Goal: Find specific page/section: Find specific page/section

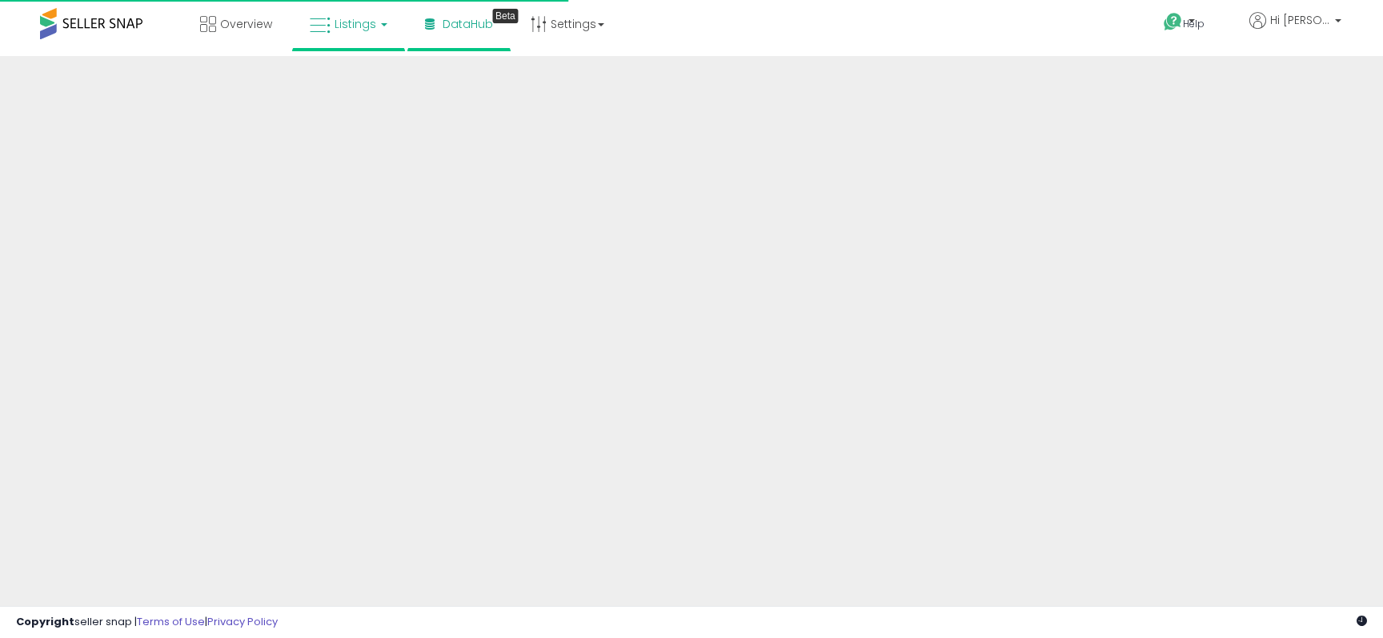
click at [351, 26] on span "Listings" at bounding box center [356, 24] width 42 height 16
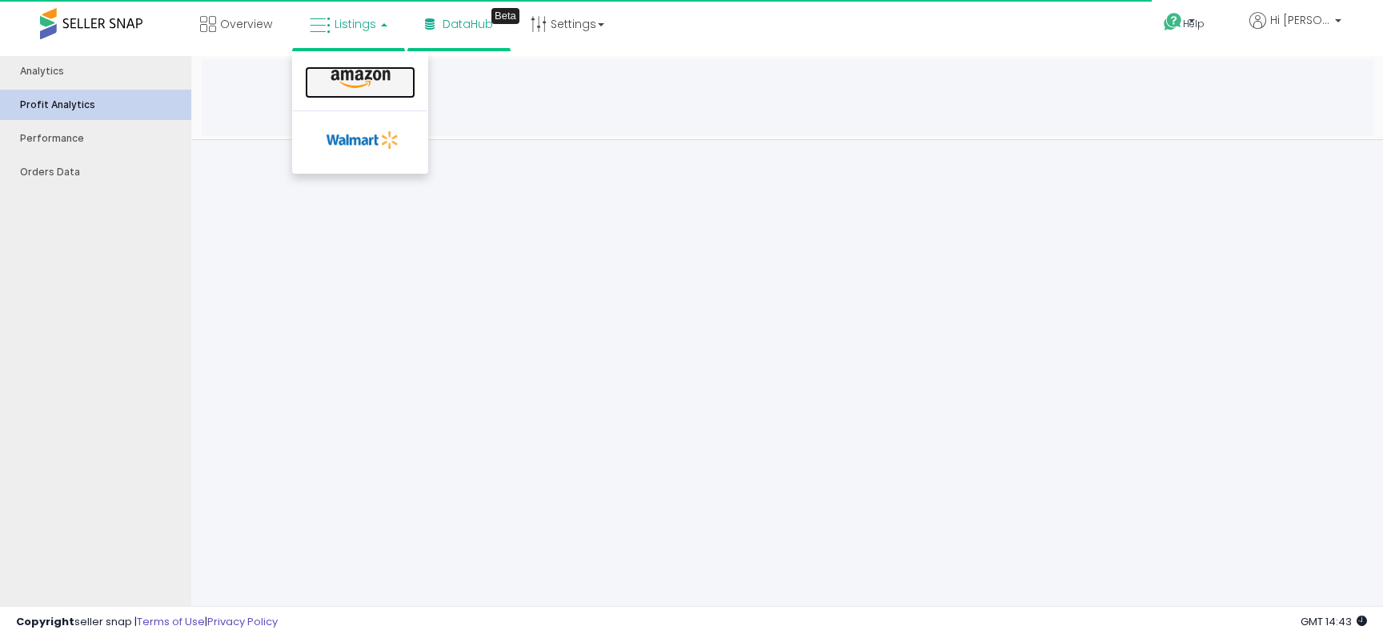
click at [361, 81] on icon at bounding box center [361, 79] width 70 height 21
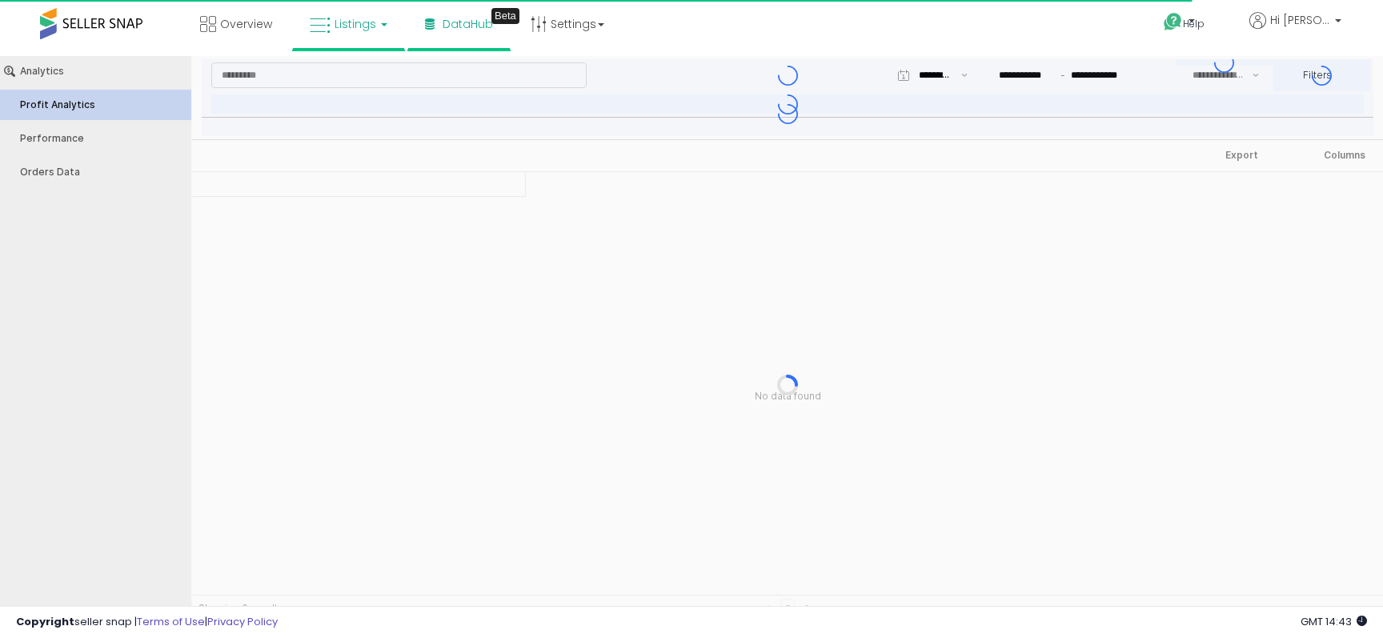
type input "***"
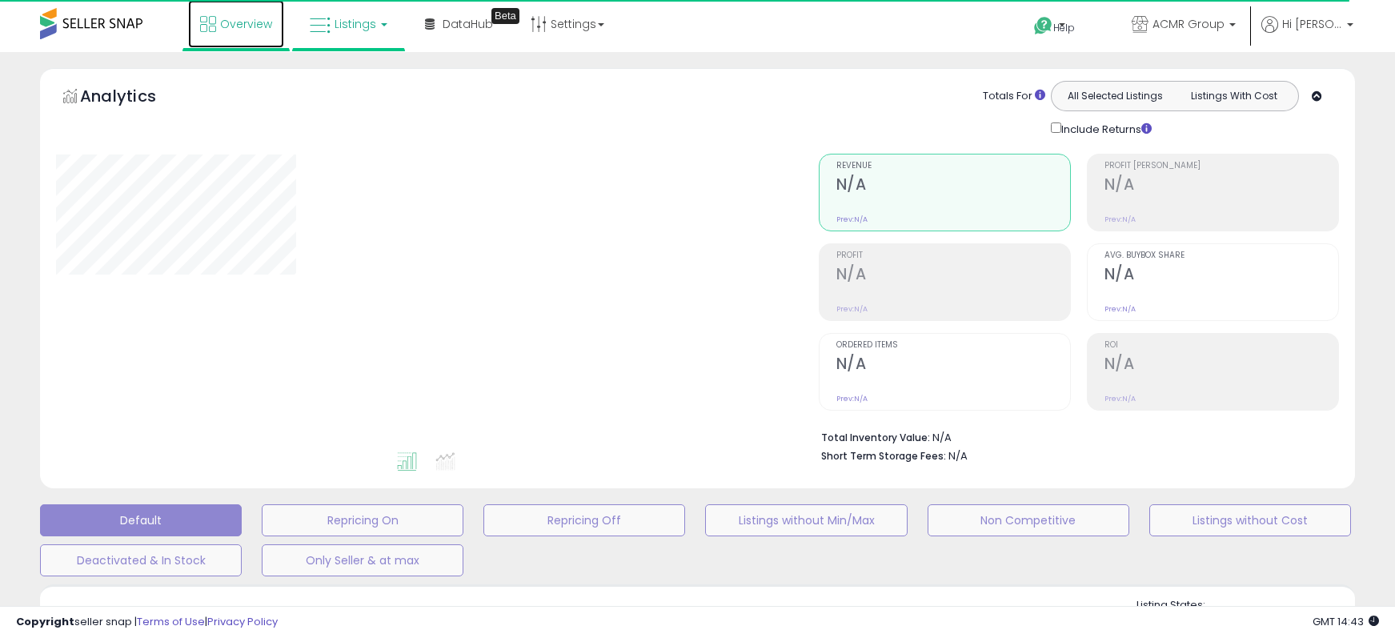
click at [226, 25] on span "Overview" at bounding box center [246, 24] width 52 height 16
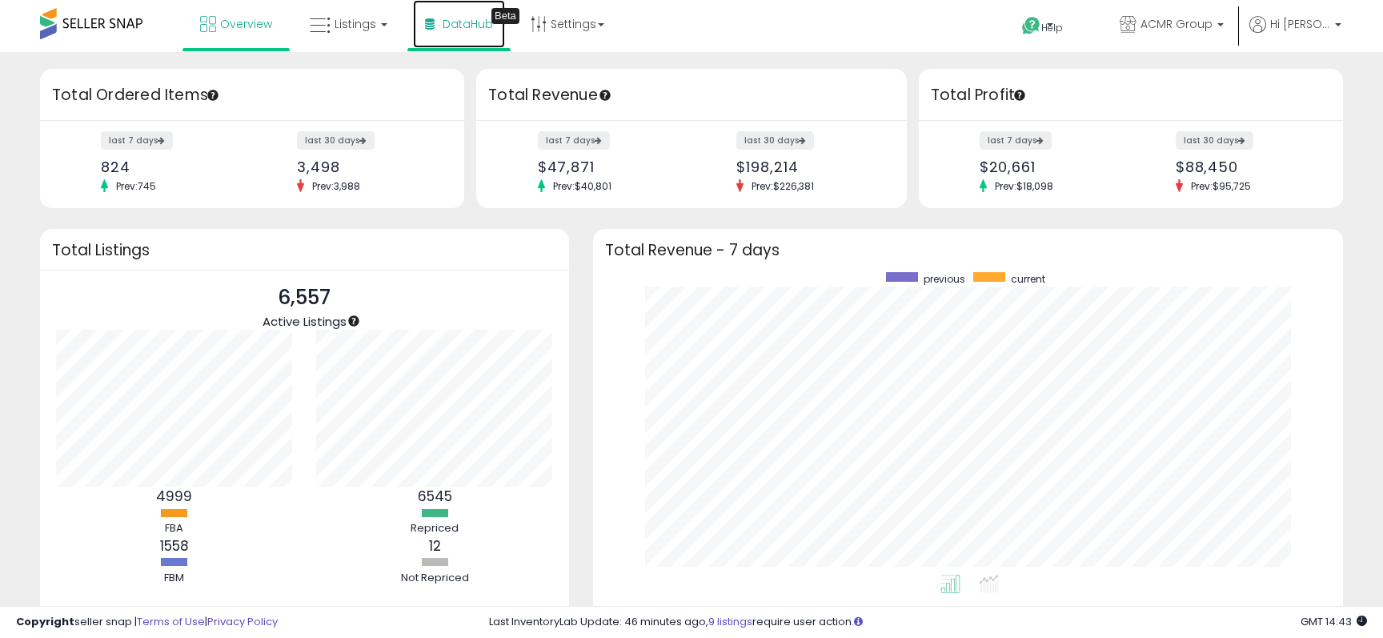
click at [490, 27] on link "DataHub Beta" at bounding box center [459, 24] width 92 height 48
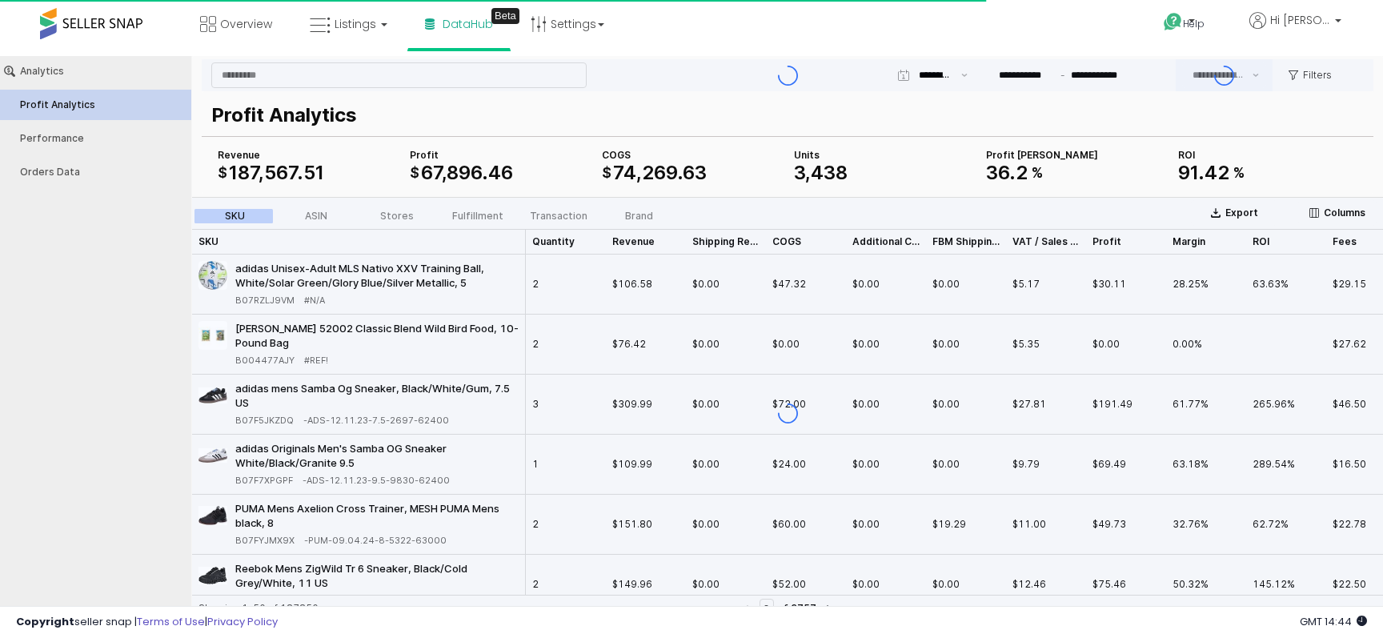
type input "***"
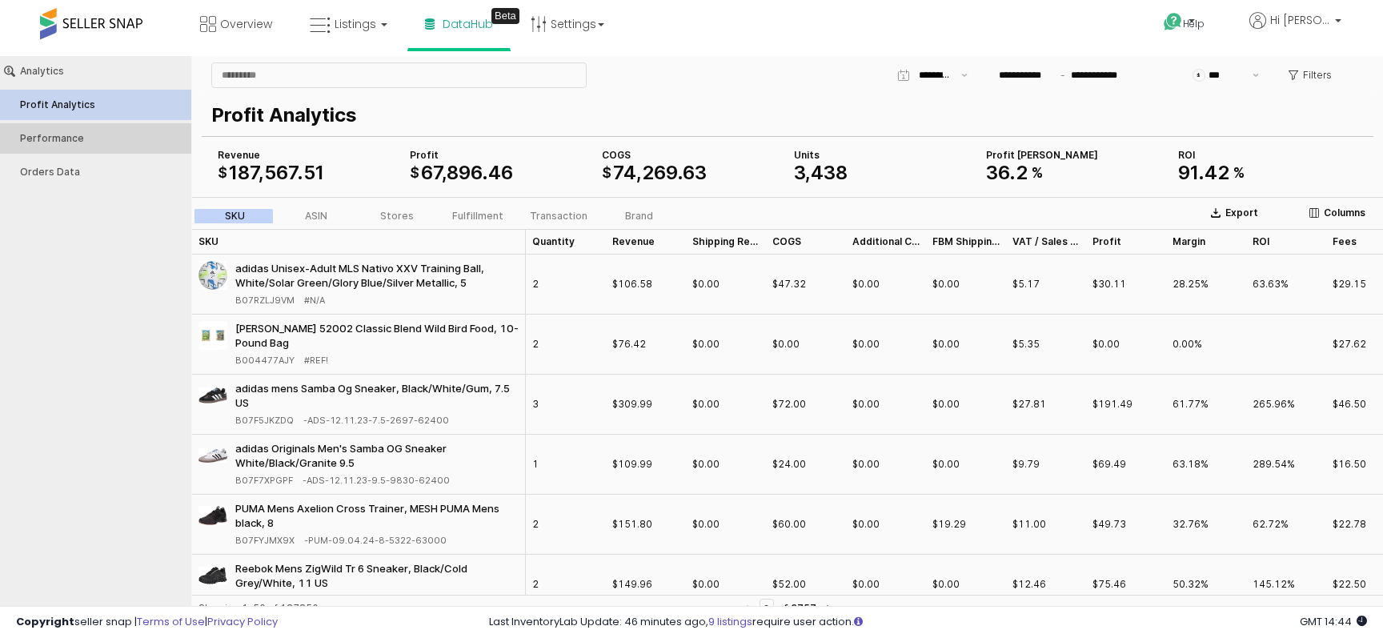
click at [122, 142] on div "Performance" at bounding box center [103, 138] width 167 height 11
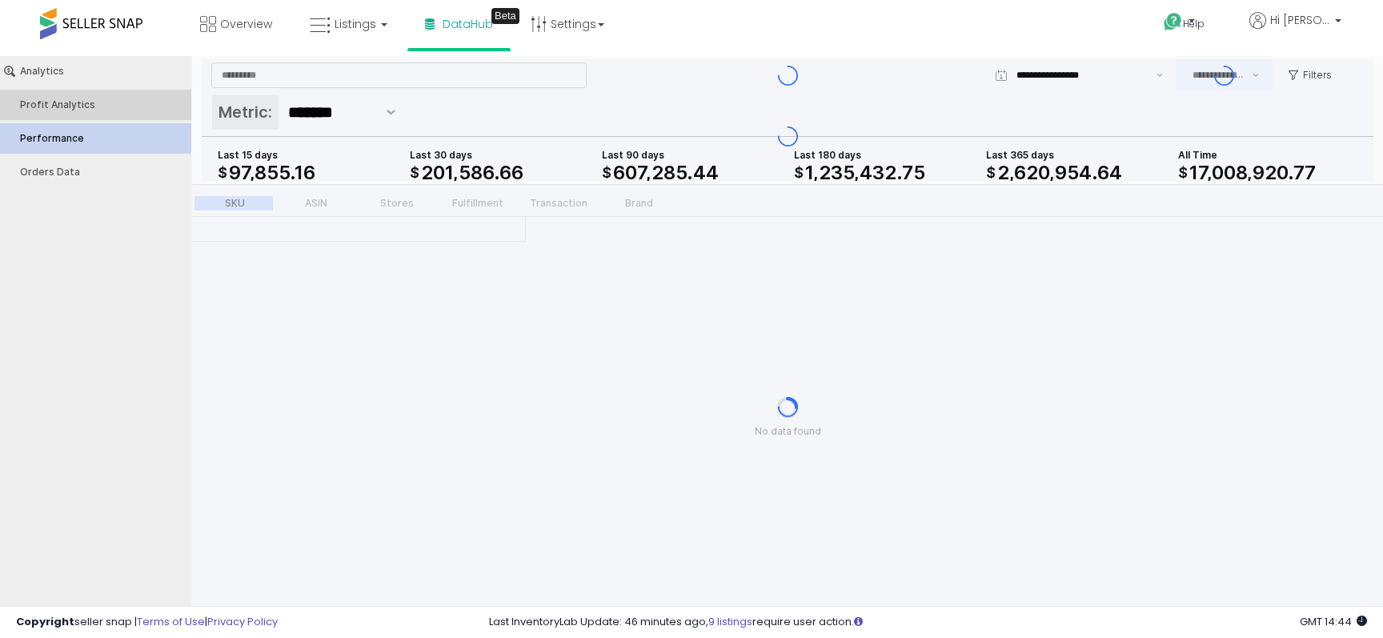
click at [129, 118] on button "Profit Analytics" at bounding box center [95, 105] width 203 height 30
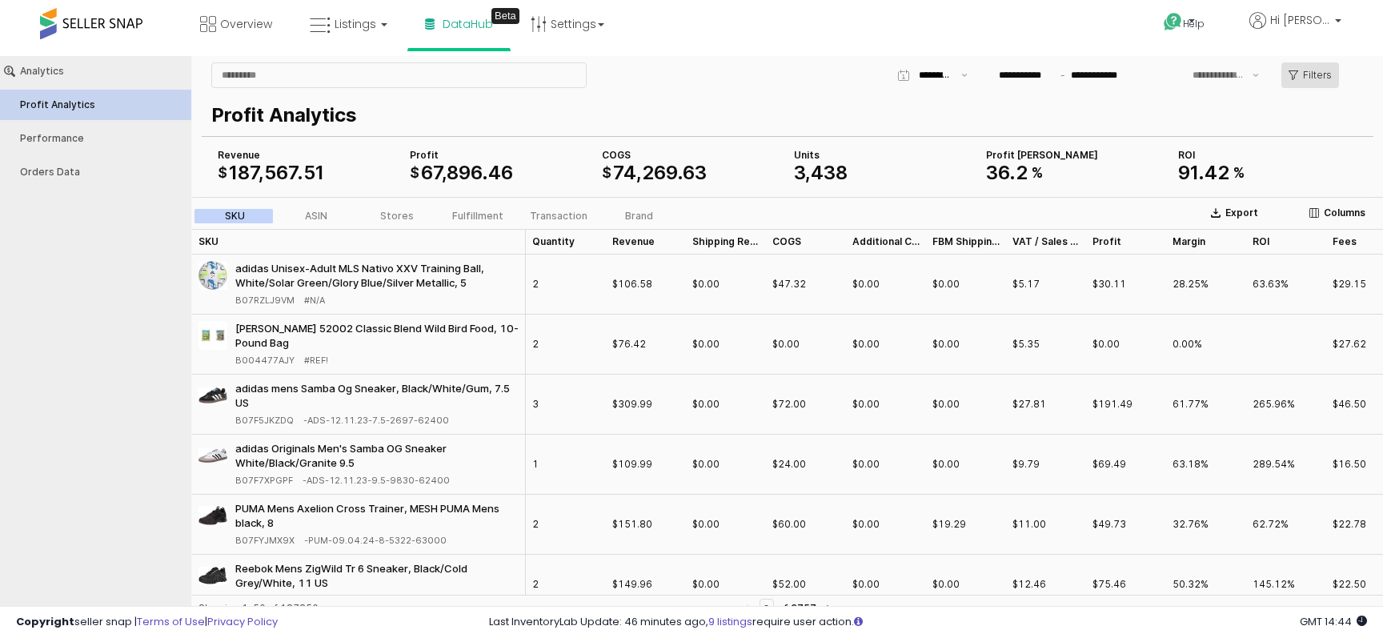
type input "***"
click at [1319, 74] on p "Filters" at bounding box center [1317, 75] width 29 height 13
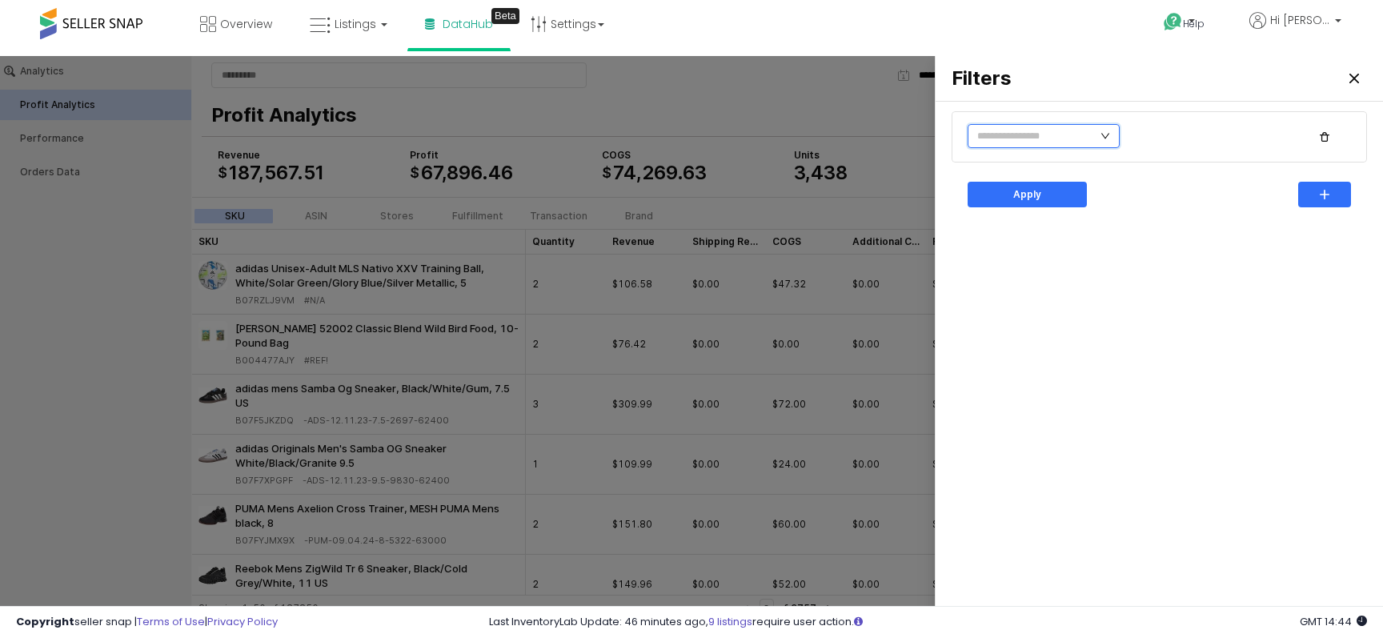
click at [1082, 134] on input "text" at bounding box center [1044, 136] width 152 height 24
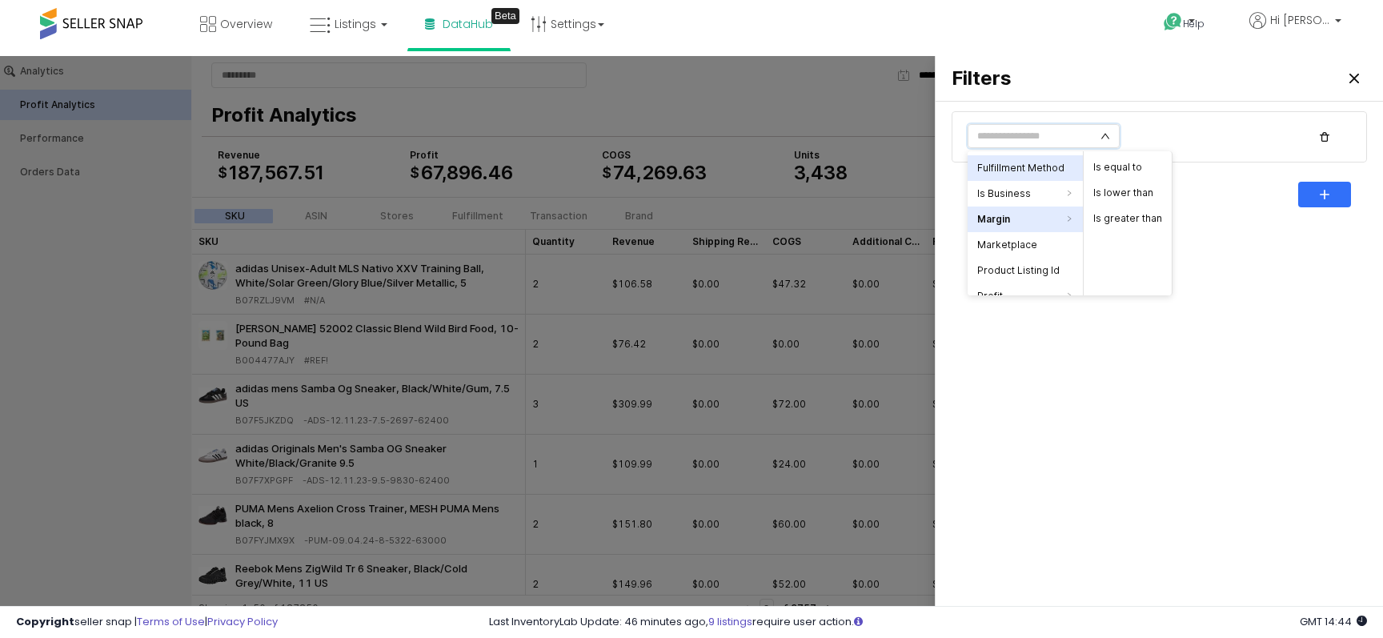
click at [1061, 169] on li "Fulfillment Method" at bounding box center [1025, 168] width 115 height 26
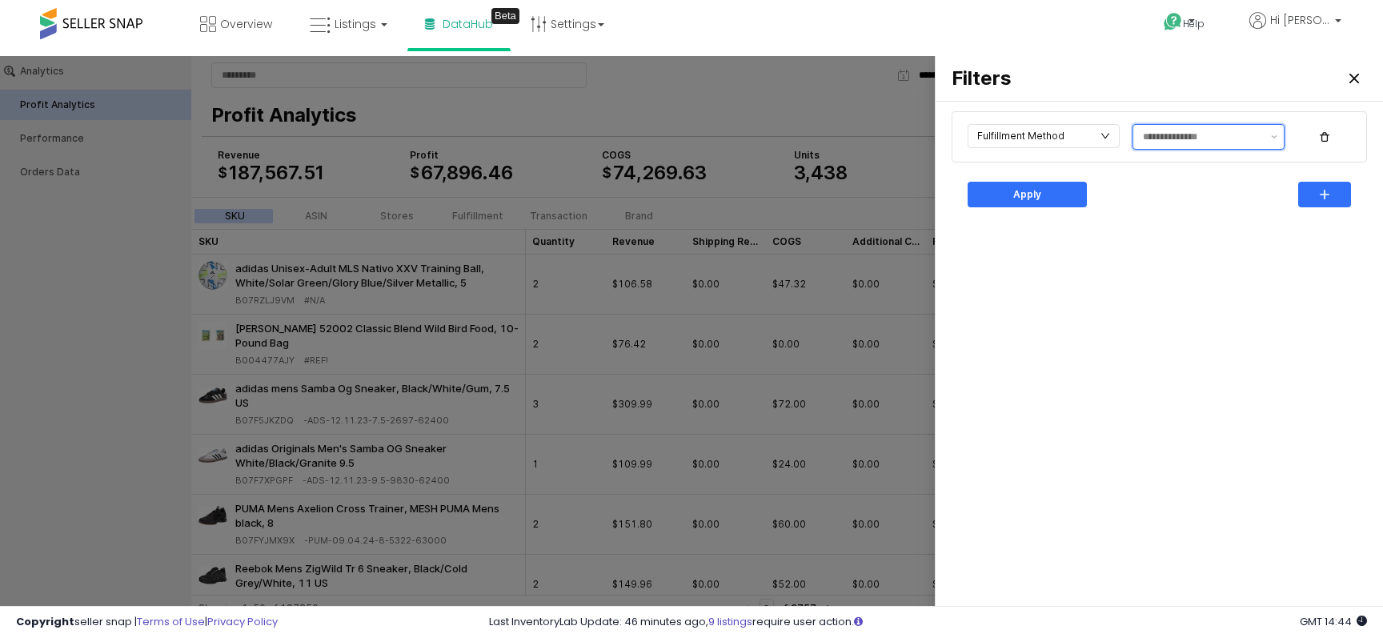
click at [1184, 146] on div at bounding box center [1199, 137] width 131 height 24
click at [1185, 162] on div "FBA" at bounding box center [1204, 170] width 122 height 16
click at [1281, 253] on div "Fulfillment Method FBA Apply" at bounding box center [1159, 366] width 428 height 516
click at [1321, 191] on icon "button" at bounding box center [1325, 195] width 10 height 10
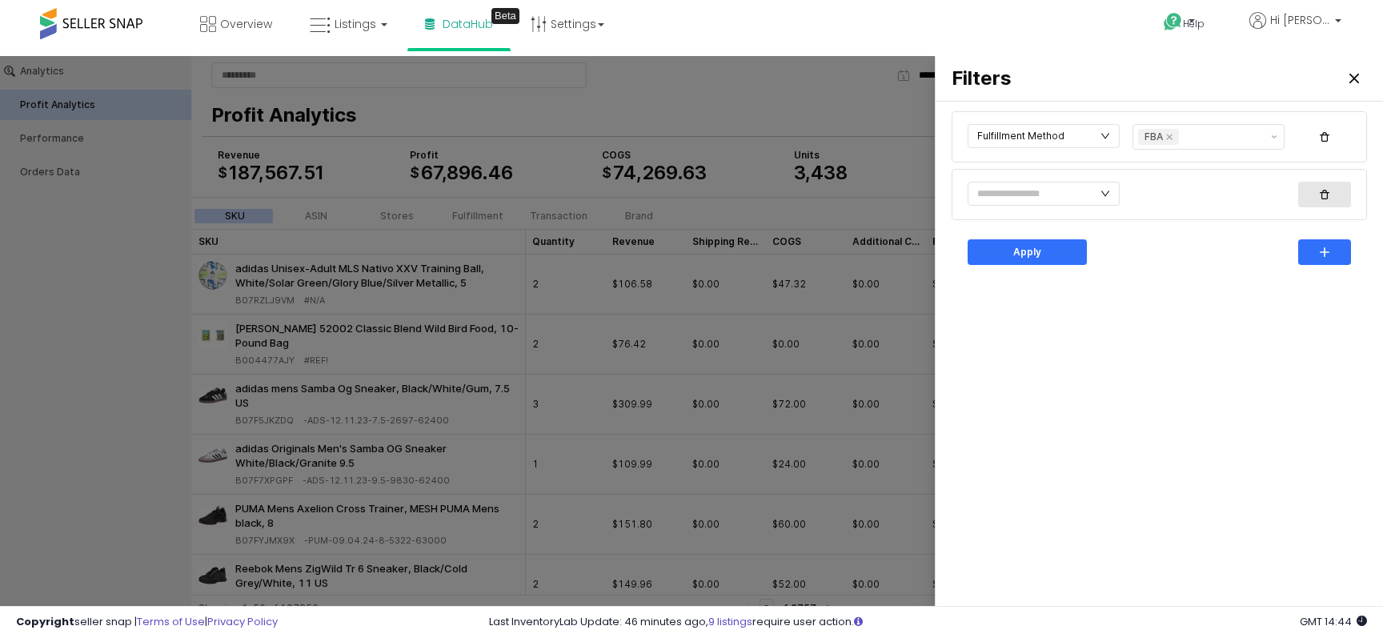
click at [1325, 195] on icon "button" at bounding box center [1325, 195] width 10 height 10
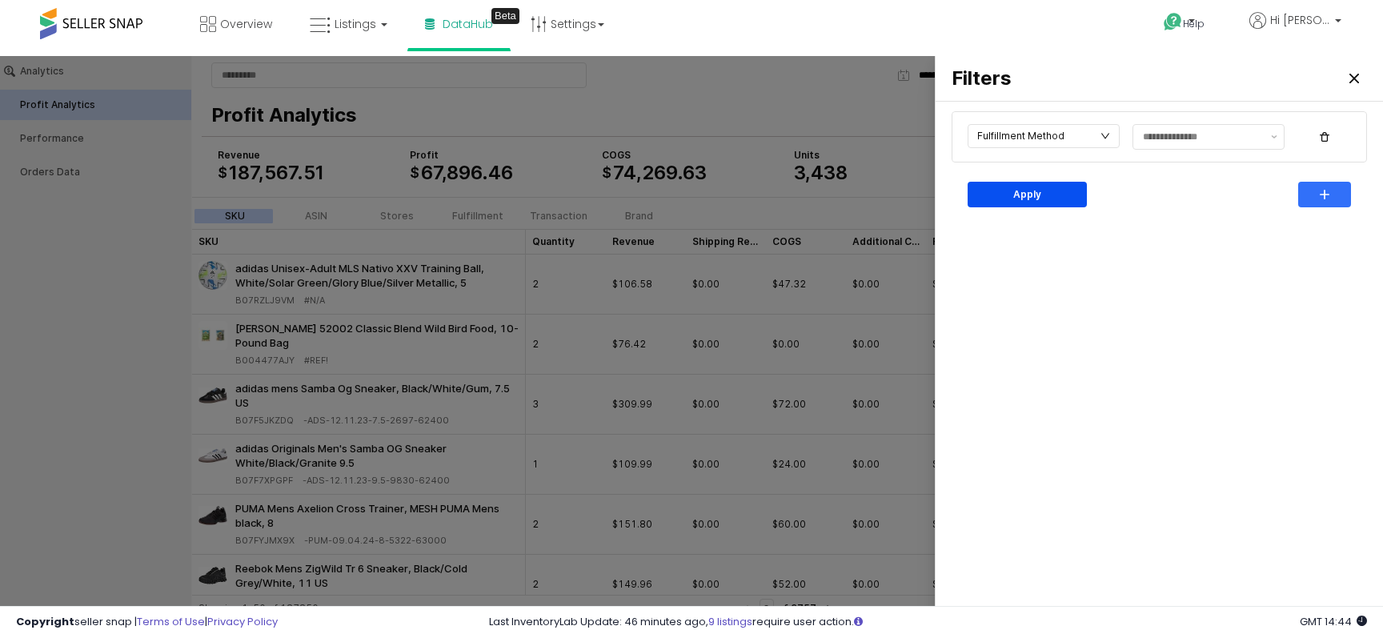
click at [1055, 186] on div "Apply" at bounding box center [1027, 195] width 105 height 24
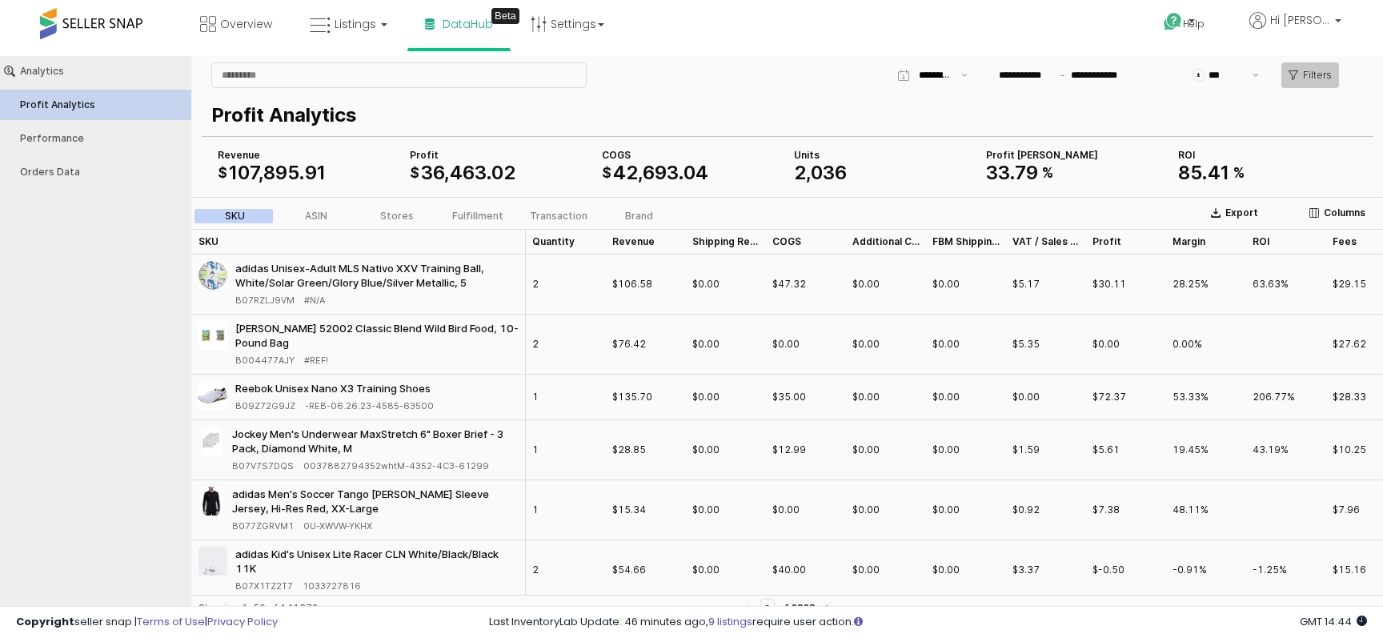
click at [1287, 81] on button "Filters" at bounding box center [1311, 75] width 58 height 26
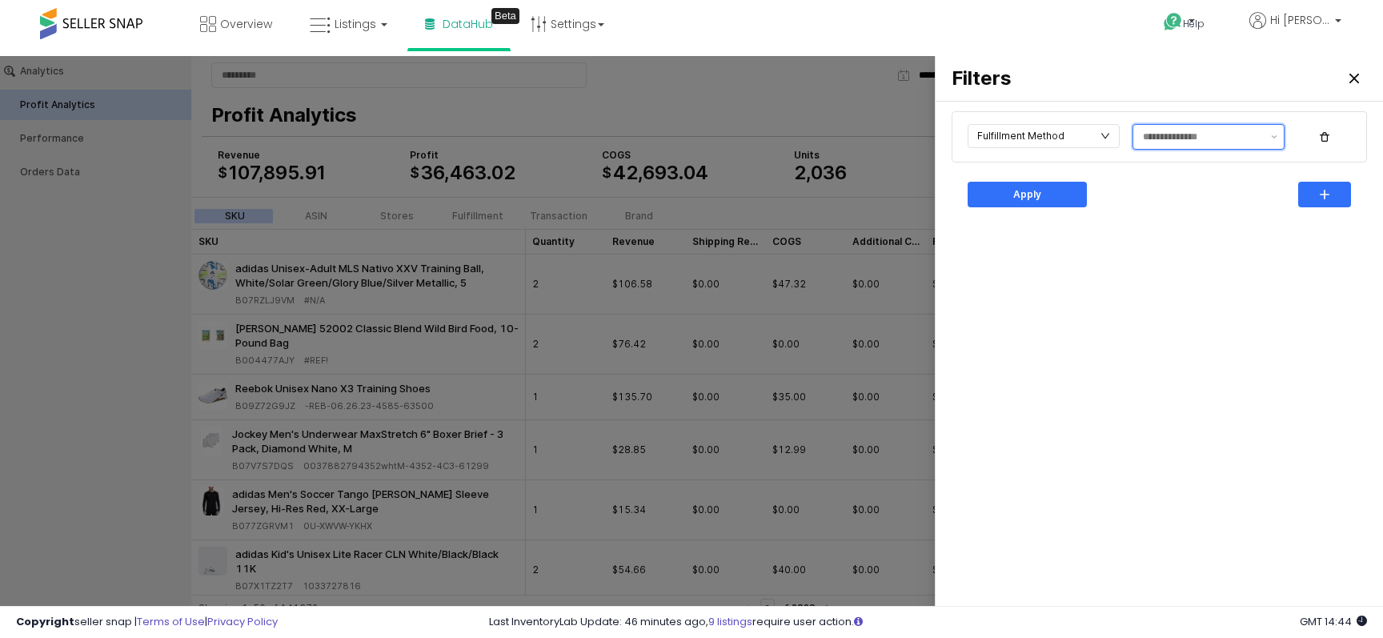
click at [1203, 140] on input "text" at bounding box center [1202, 137] width 118 height 16
click at [1202, 157] on div "FBA" at bounding box center [1209, 170] width 151 height 26
click at [1201, 167] on div "FBA" at bounding box center [1204, 169] width 122 height 13
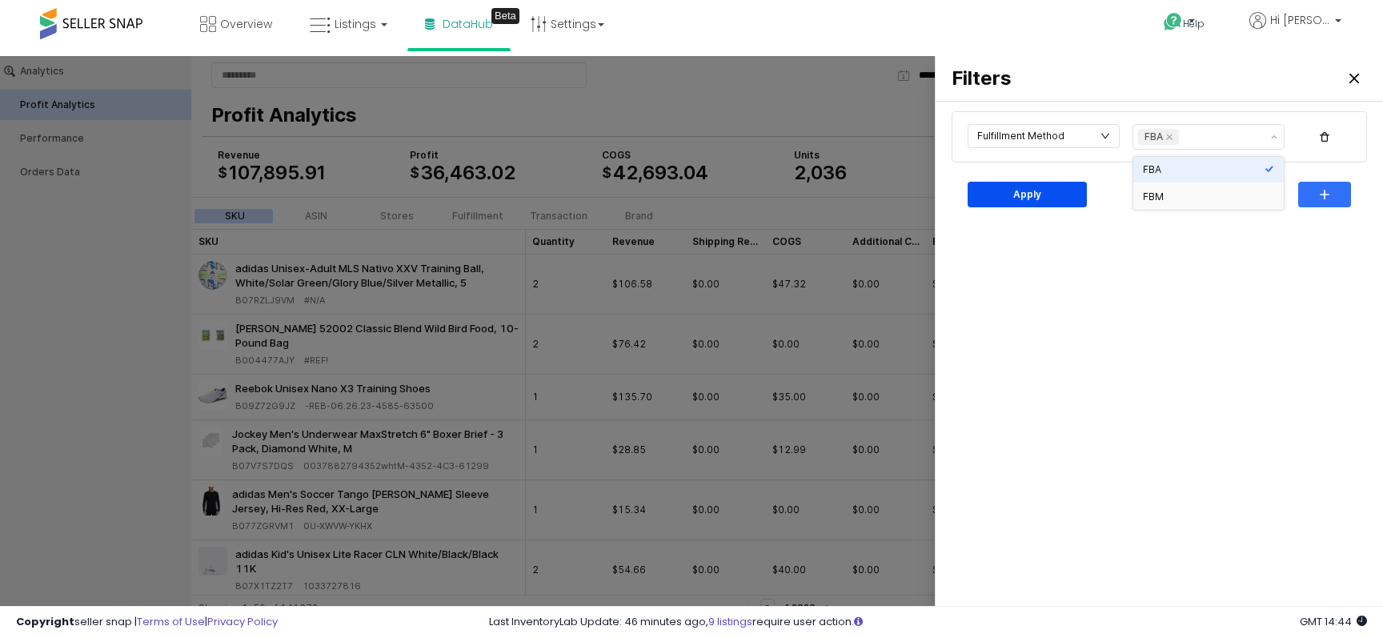
click at [1054, 196] on div "Apply" at bounding box center [1027, 195] width 105 height 24
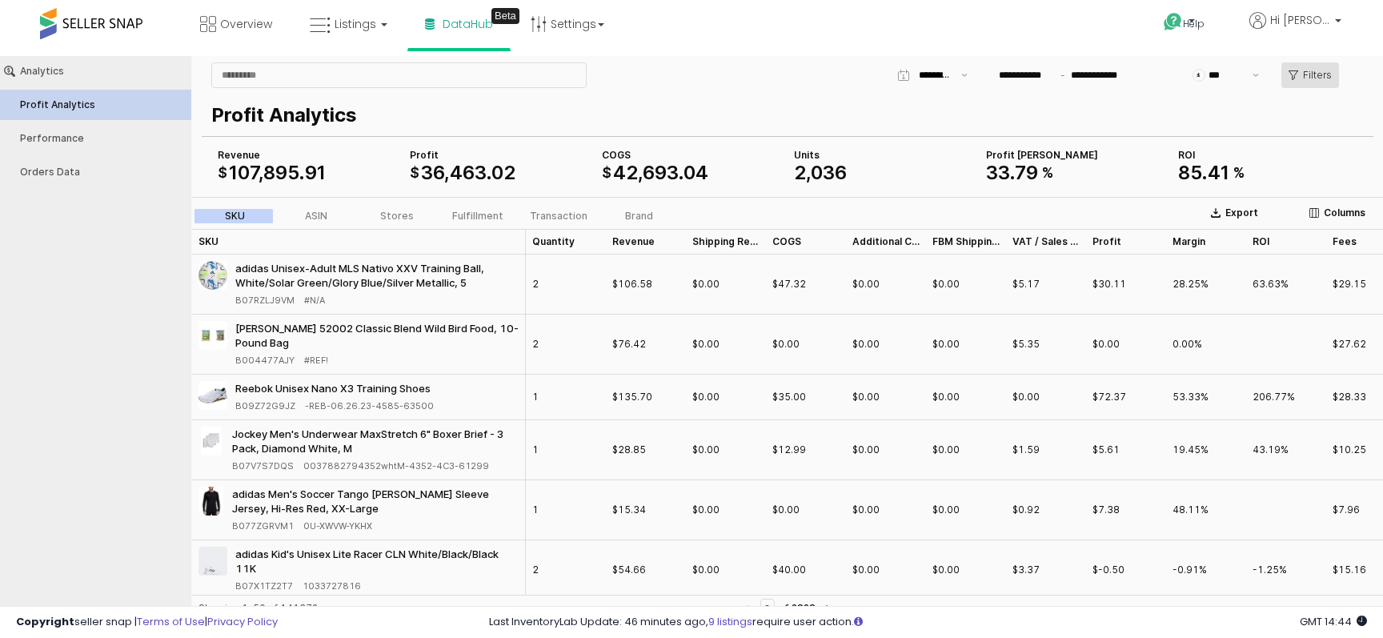
click at [1317, 75] on p "Filters" at bounding box center [1317, 75] width 29 height 13
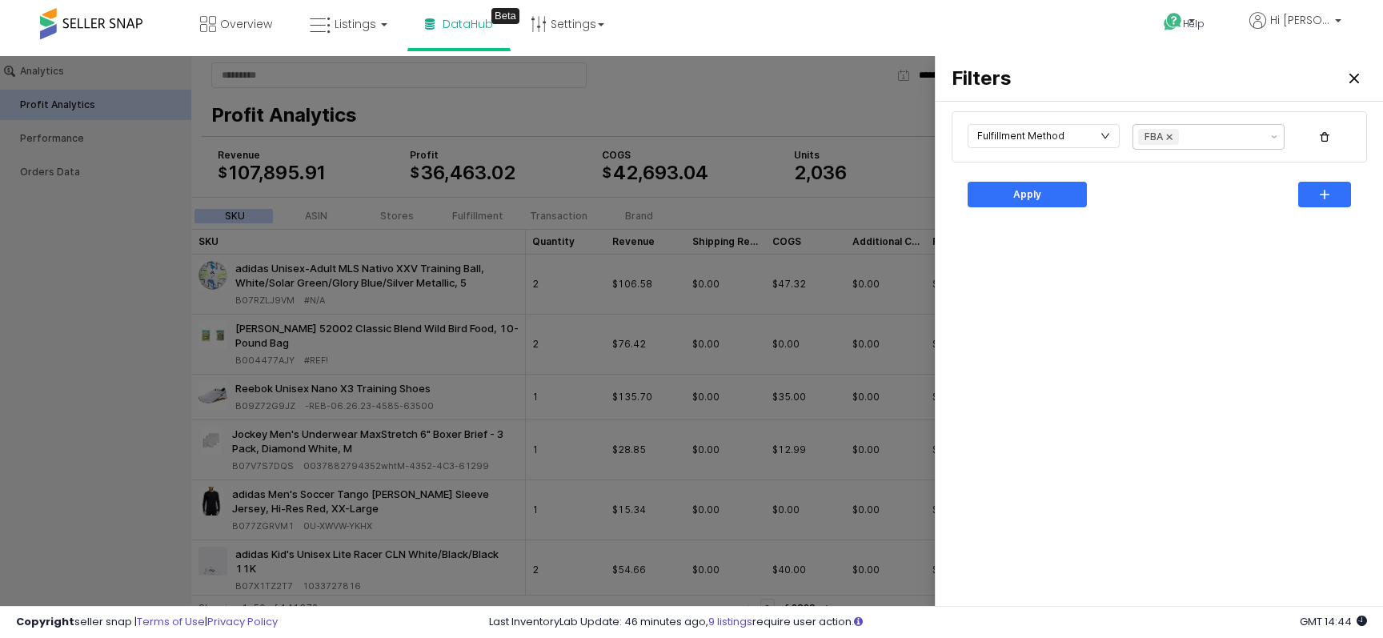
click at [1170, 142] on icon "Remove FBA" at bounding box center [1169, 136] width 13 height 13
click at [1191, 196] on div "FBM" at bounding box center [1204, 197] width 122 height 13
click at [1295, 241] on div "Fulfillment Method FBM Apply" at bounding box center [1159, 366] width 428 height 516
click at [1070, 199] on div "Apply" at bounding box center [1027, 195] width 105 height 24
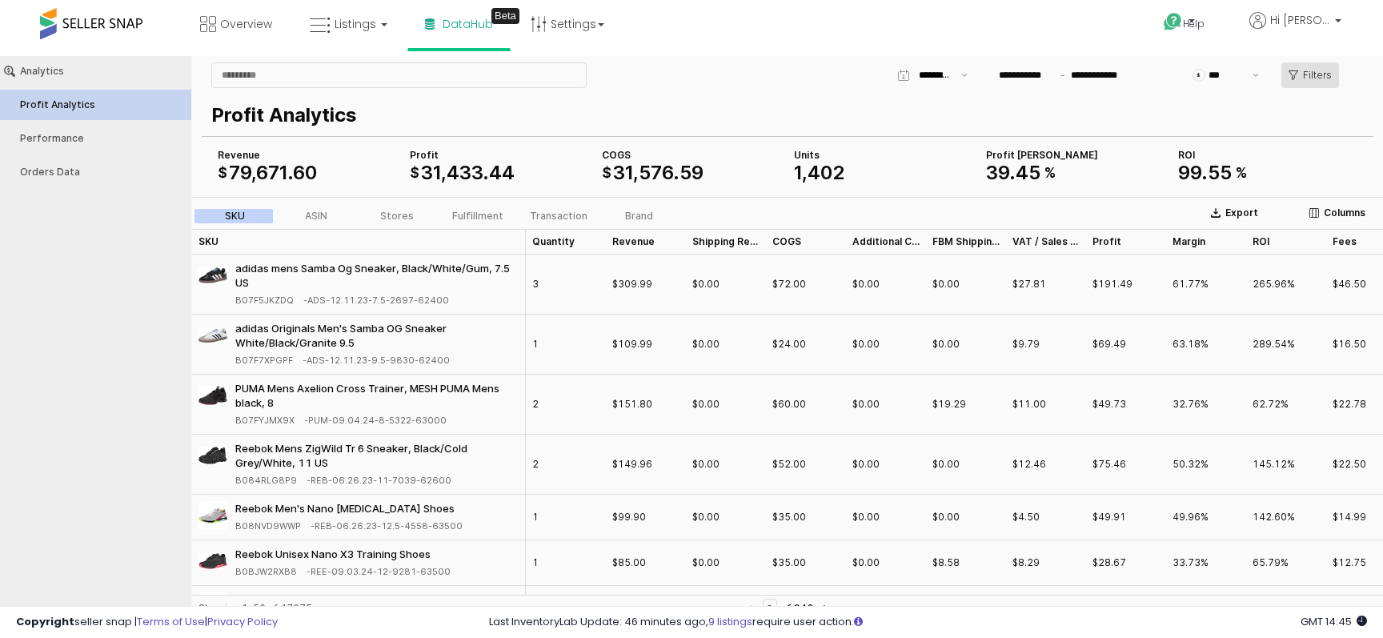
click at [1327, 70] on p "Filters" at bounding box center [1317, 75] width 29 height 13
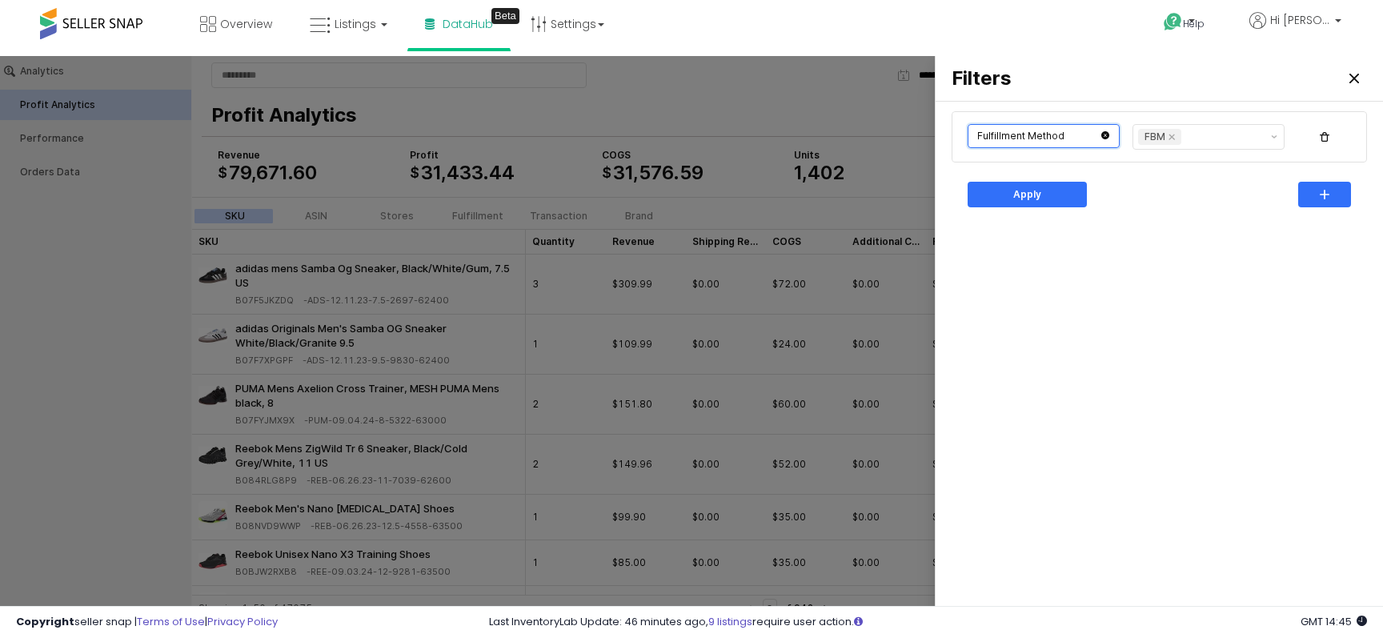
click at [1040, 124] on input "text" at bounding box center [1044, 136] width 152 height 24
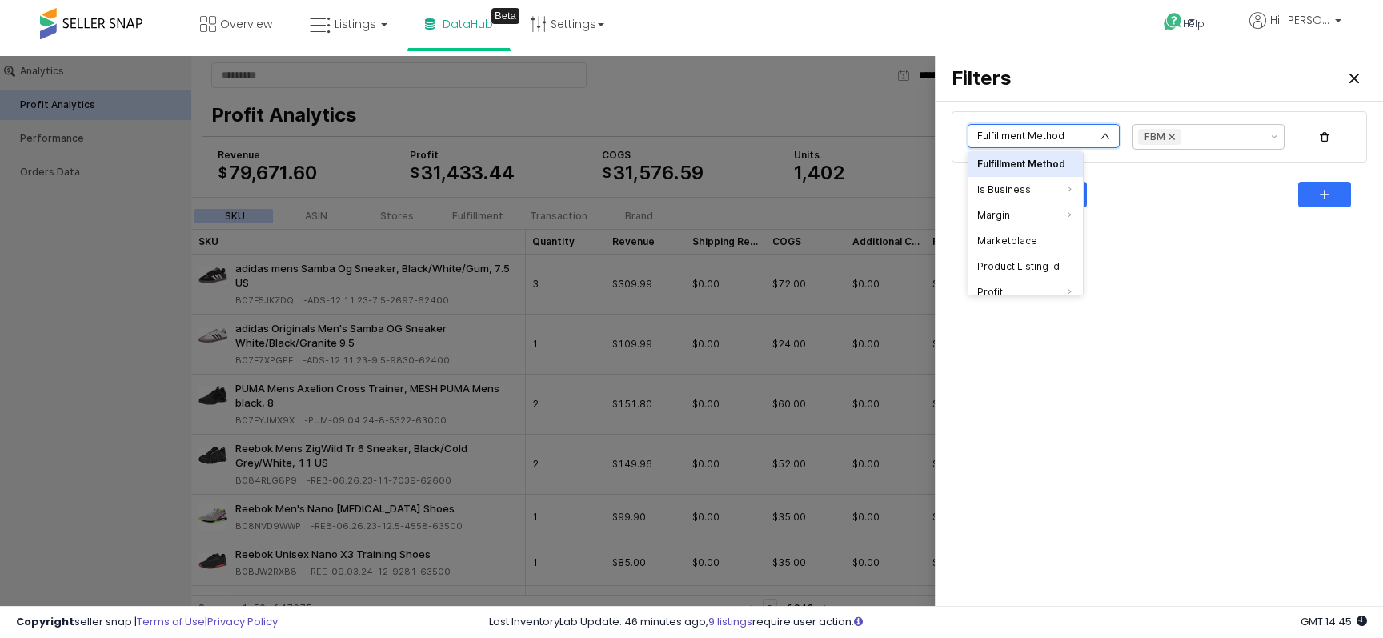
click at [1168, 141] on icon "Remove FBM" at bounding box center [1172, 136] width 13 height 13
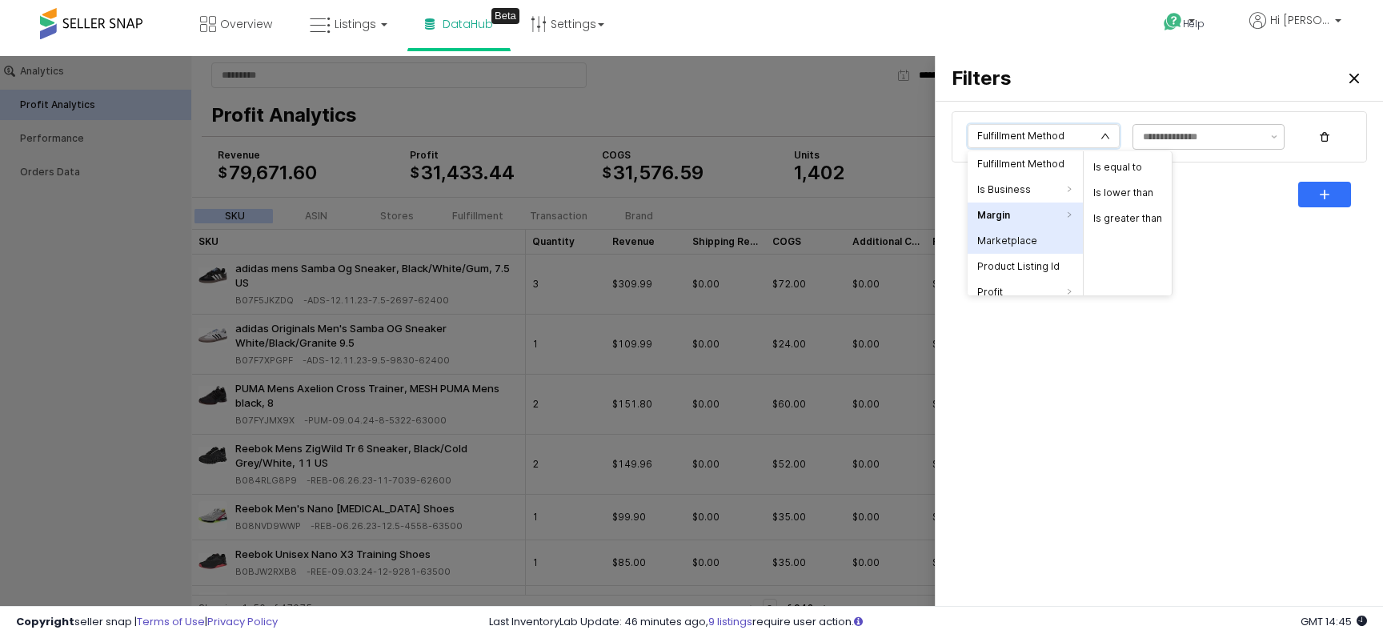
click at [1045, 236] on li "Marketplace" at bounding box center [1025, 241] width 115 height 26
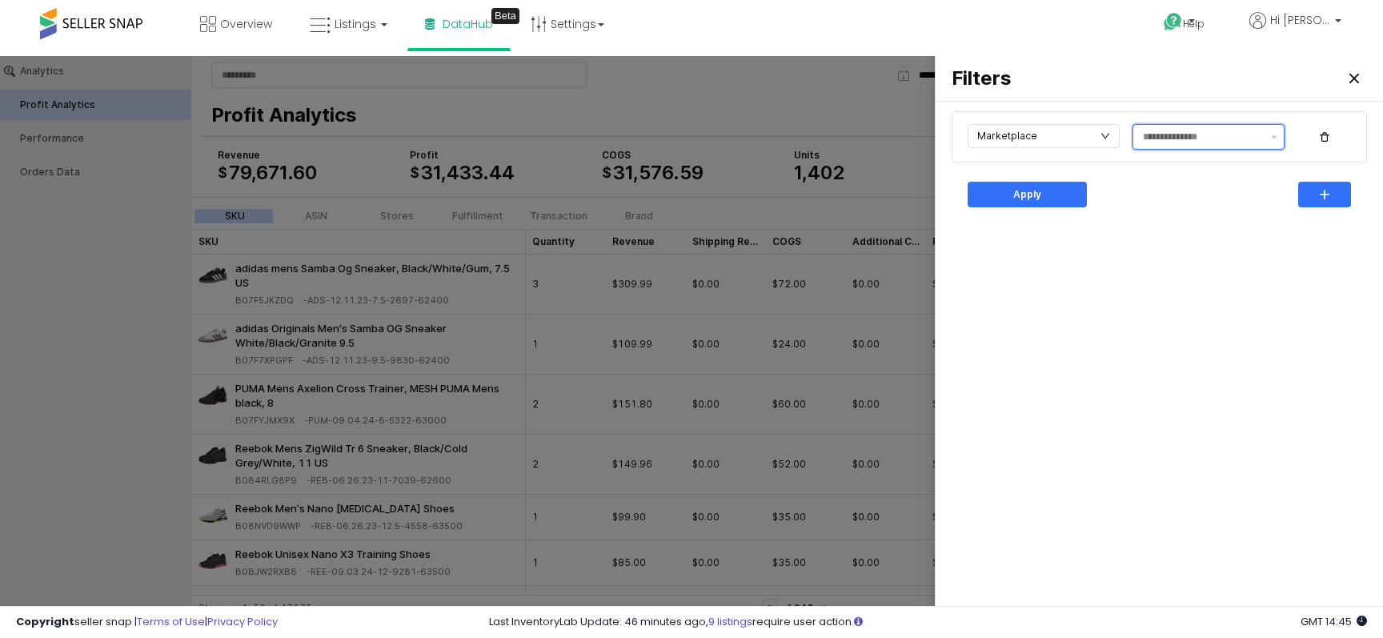
click at [1137, 140] on div at bounding box center [1199, 137] width 131 height 24
click at [1162, 173] on div "US" at bounding box center [1204, 169] width 122 height 13
click at [1200, 252] on div "Marketplace US Apply" at bounding box center [1159, 366] width 428 height 516
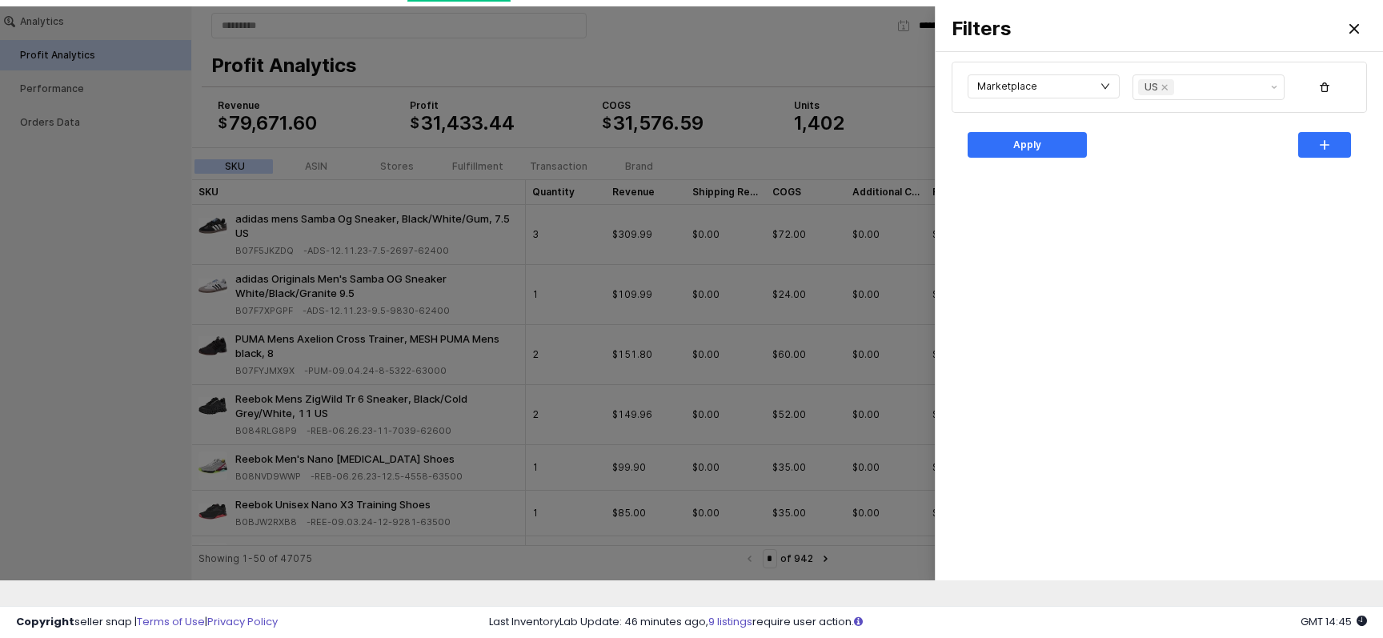
scroll to position [0, 0]
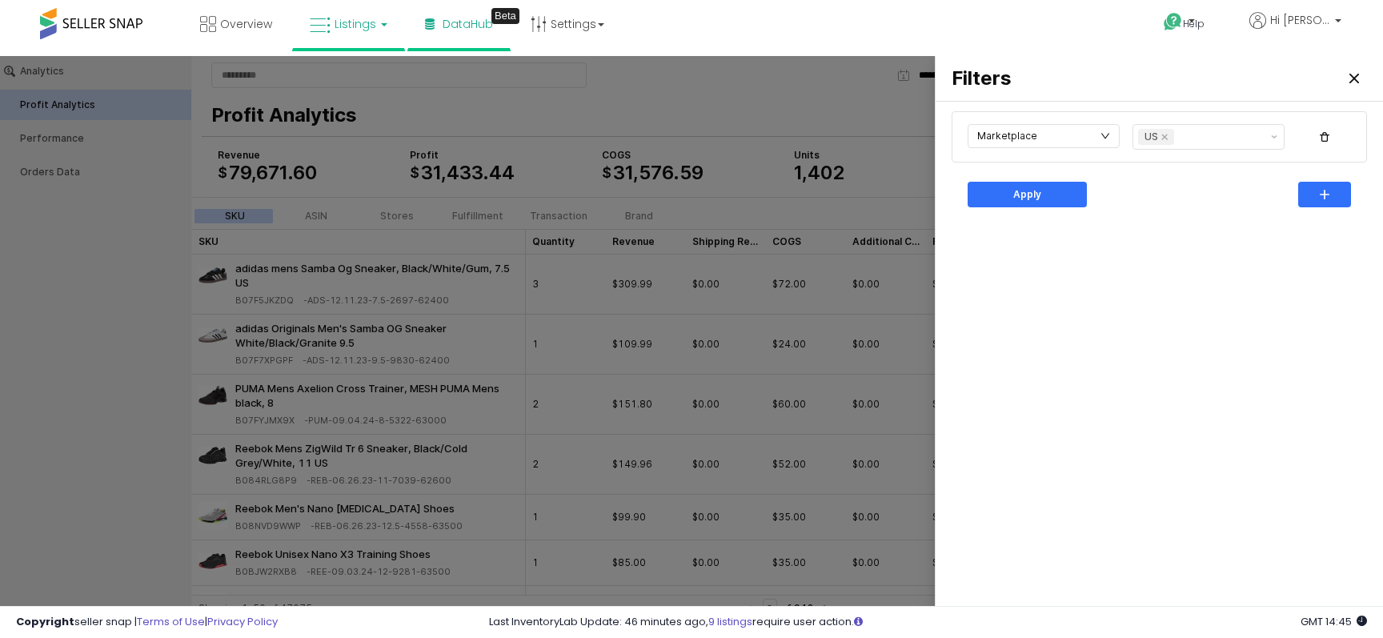
click at [371, 23] on span "Listings" at bounding box center [356, 24] width 42 height 16
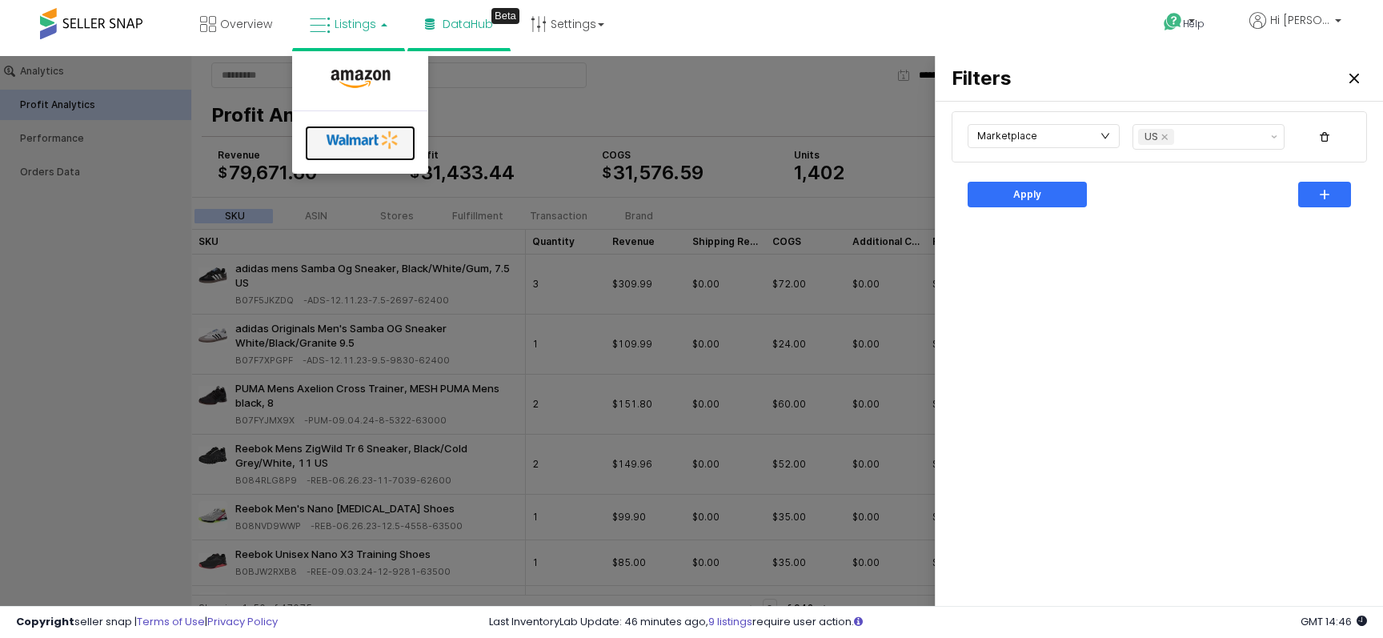
click at [350, 146] on icon at bounding box center [363, 140] width 84 height 24
